Goal: Information Seeking & Learning: Learn about a topic

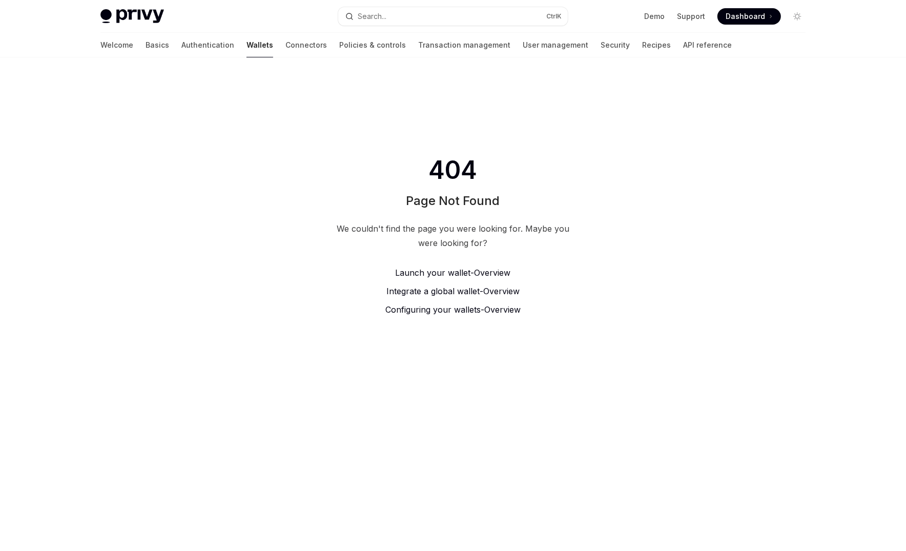
click at [444, 293] on span "Integrate a global wallet -" at bounding box center [434, 291] width 97 height 10
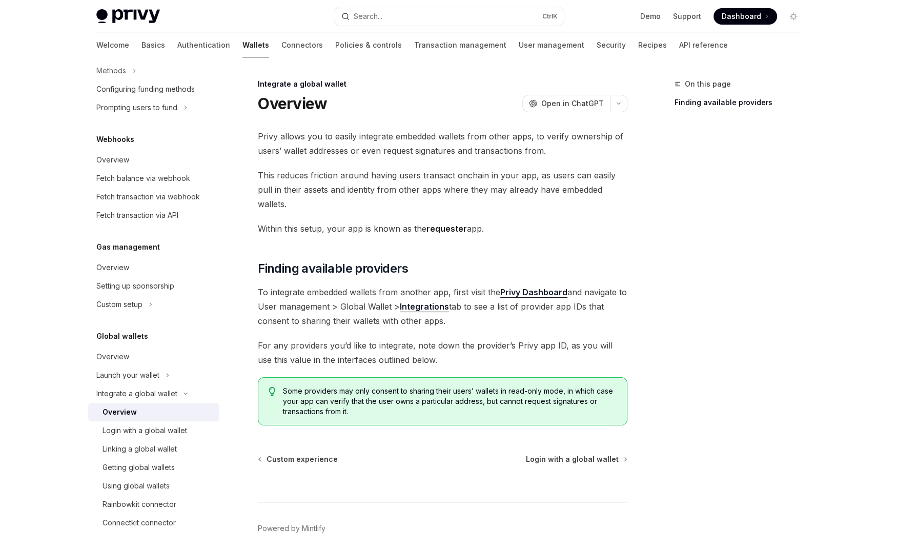
click at [108, 357] on div "Overview" at bounding box center [112, 356] width 33 height 12
type textarea "*"
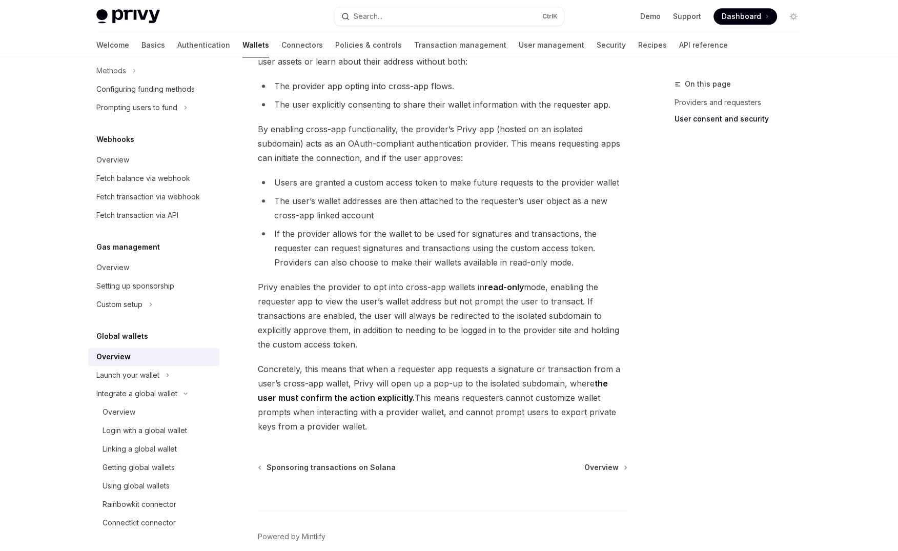
scroll to position [760, 0]
